Goal: Go to known website: Go to known website

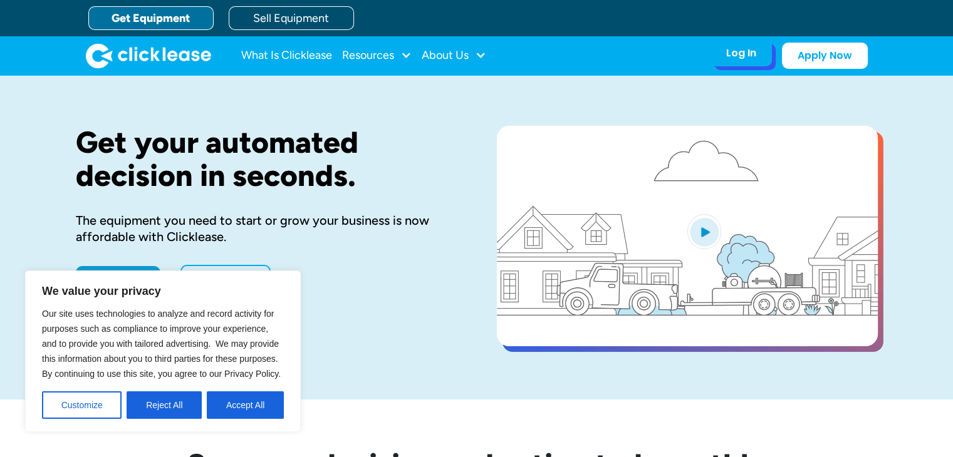
click at [750, 51] on div "Log In" at bounding box center [741, 53] width 30 height 13
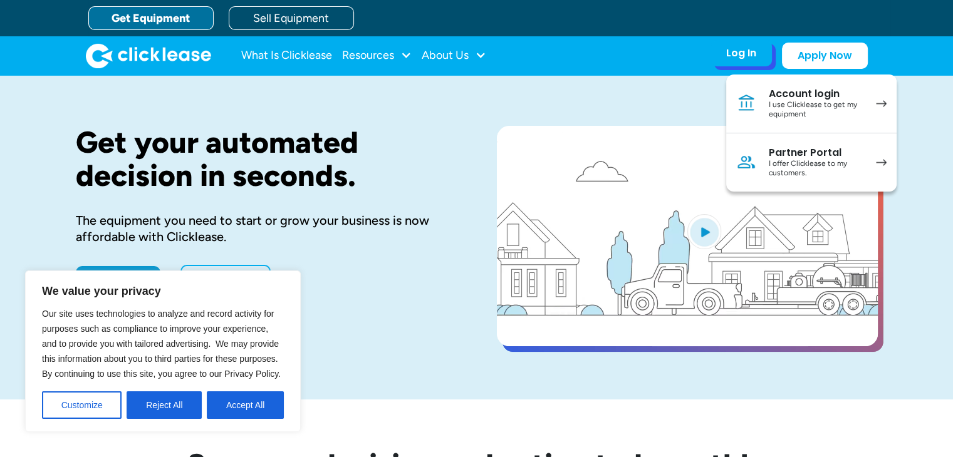
click at [791, 98] on div "Account login" at bounding box center [816, 94] width 95 height 13
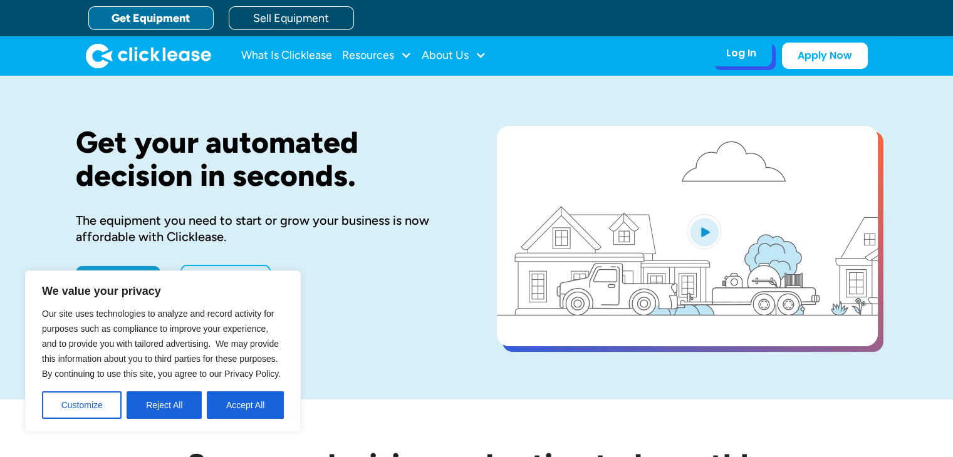
click at [751, 51] on div "Log In" at bounding box center [741, 53] width 30 height 13
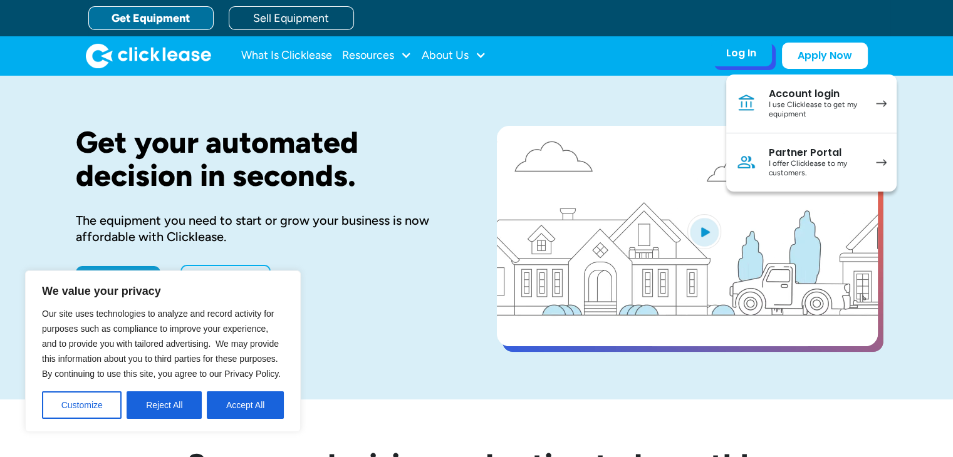
click at [838, 147] on div "Partner Portal" at bounding box center [816, 153] width 95 height 13
